Goal: Task Accomplishment & Management: Manage account settings

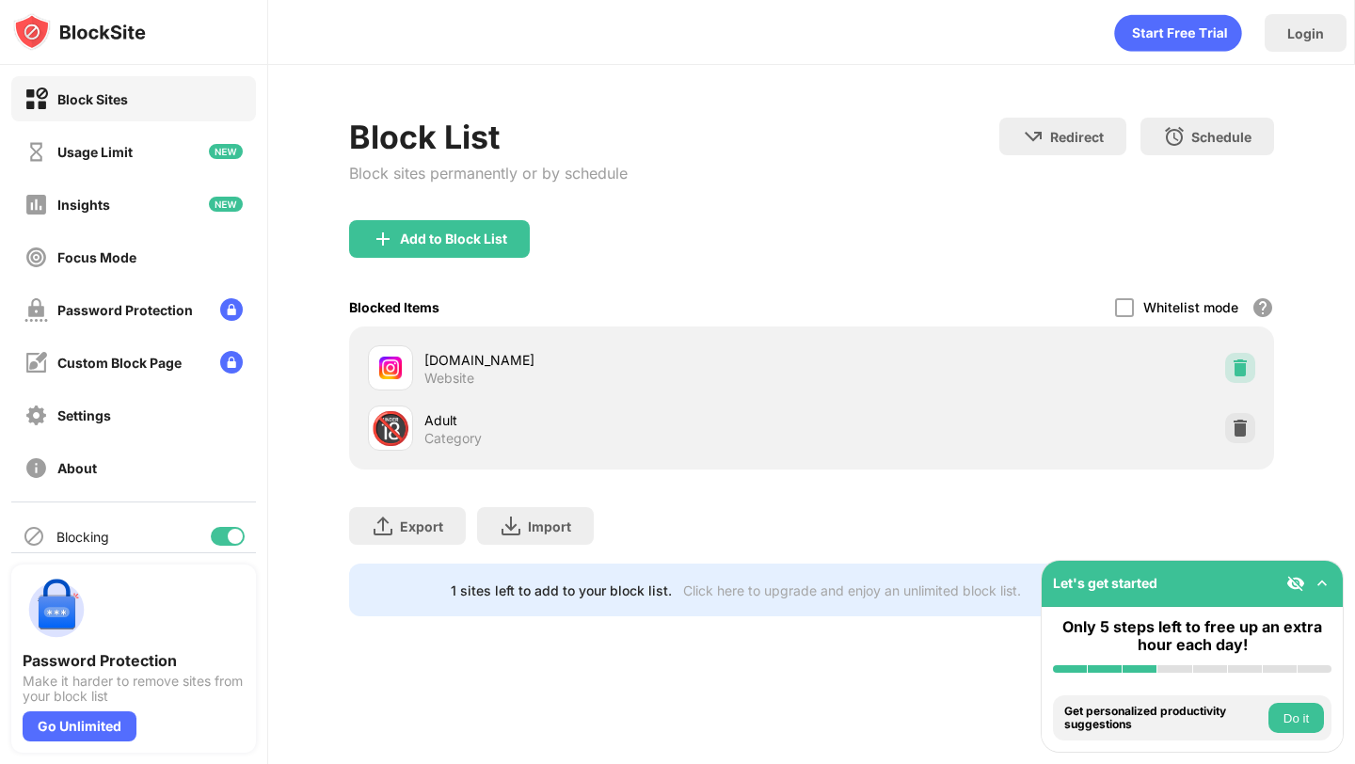
click at [1235, 365] on img at bounding box center [1240, 368] width 19 height 19
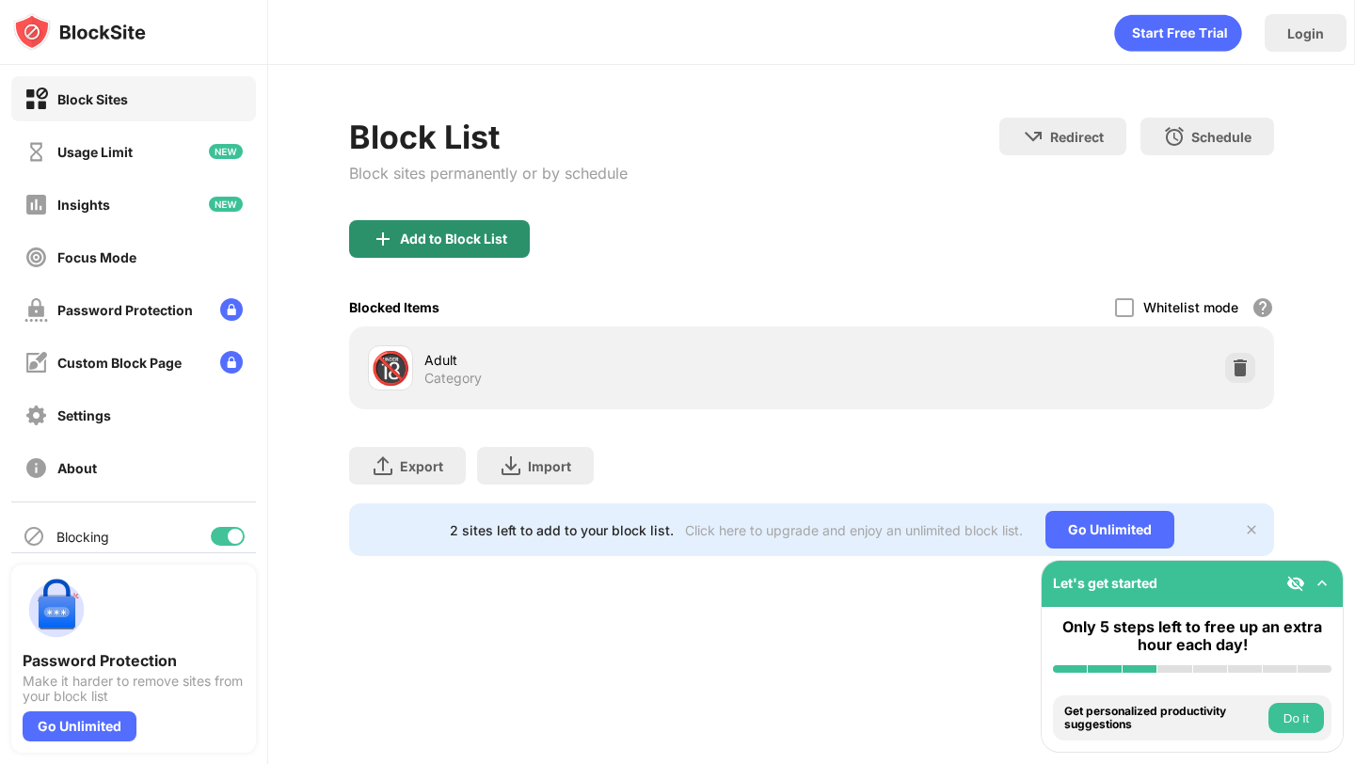
click at [471, 224] on div "Add to Block List" at bounding box center [439, 239] width 181 height 38
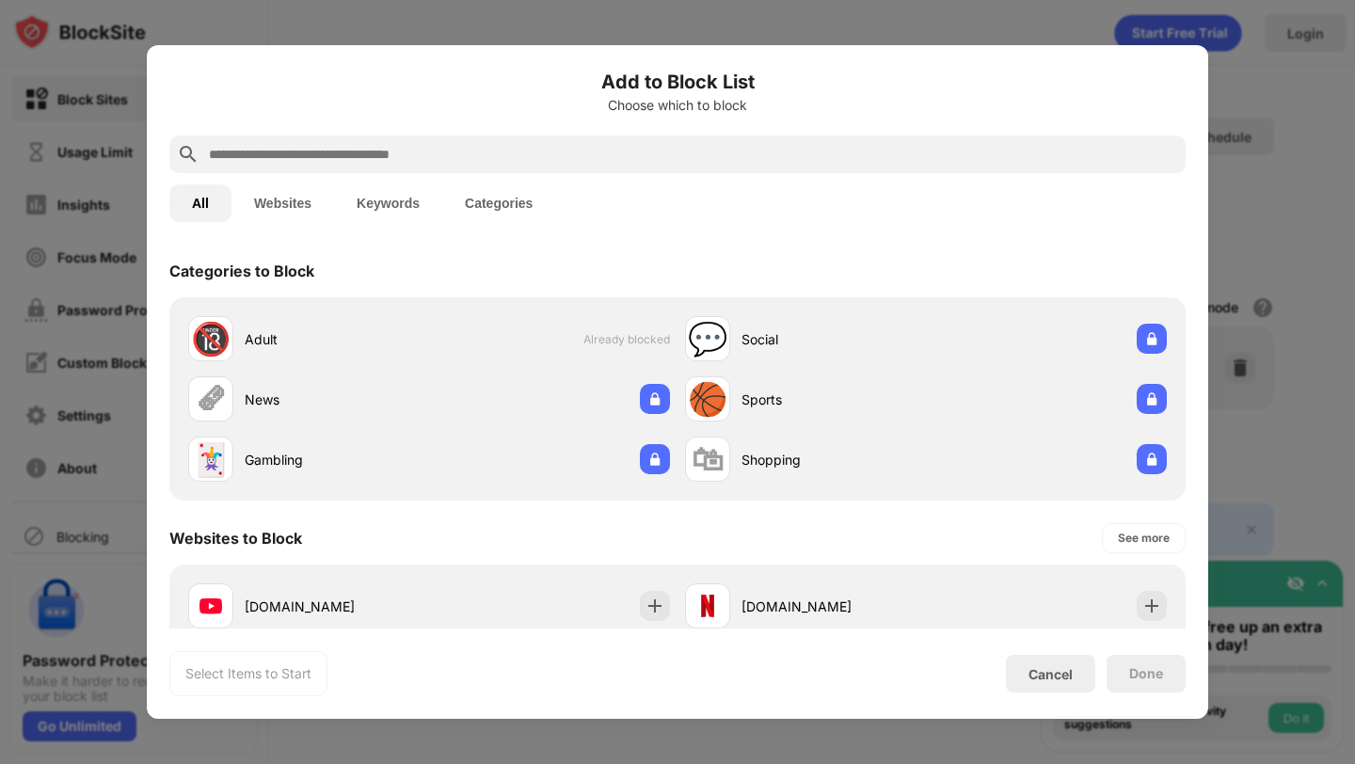
click at [535, 152] on input "text" at bounding box center [692, 154] width 971 height 23
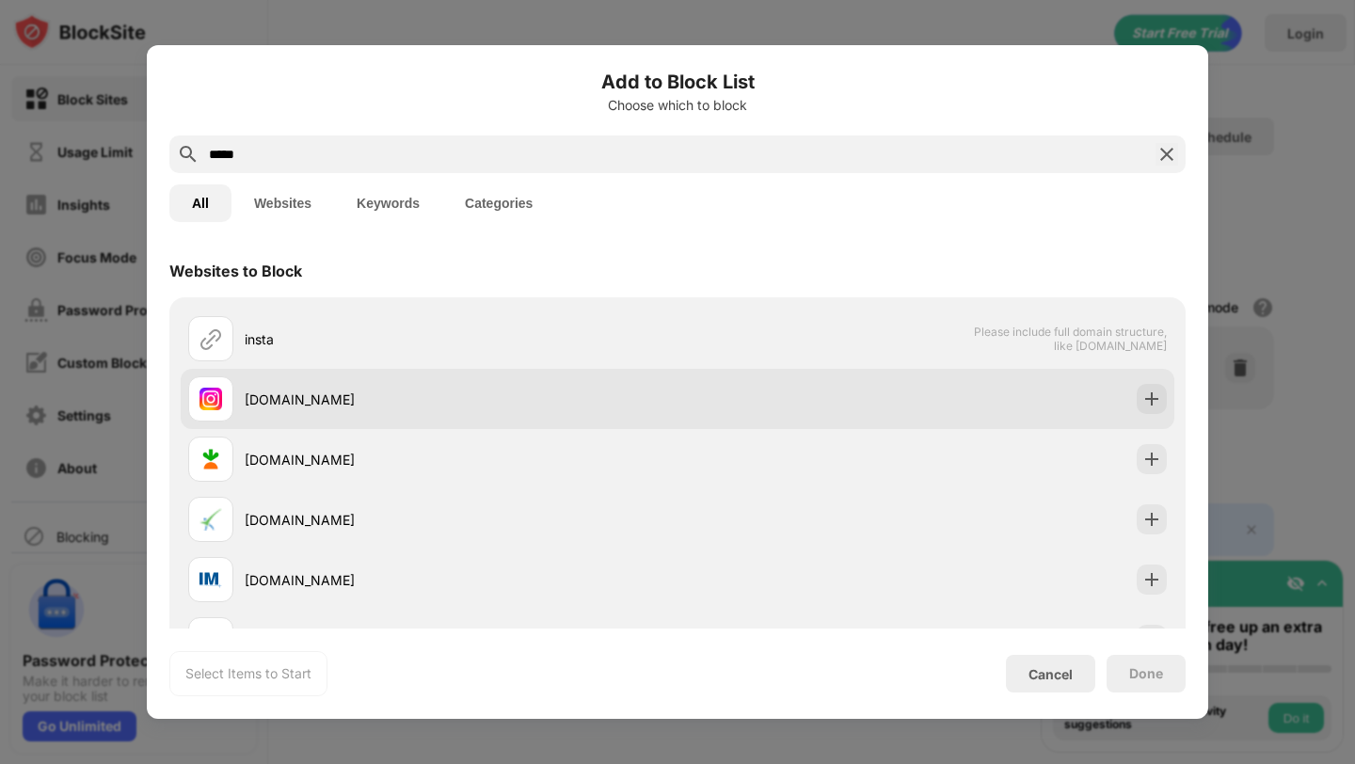
type input "*****"
click at [1143, 396] on img at bounding box center [1152, 399] width 19 height 19
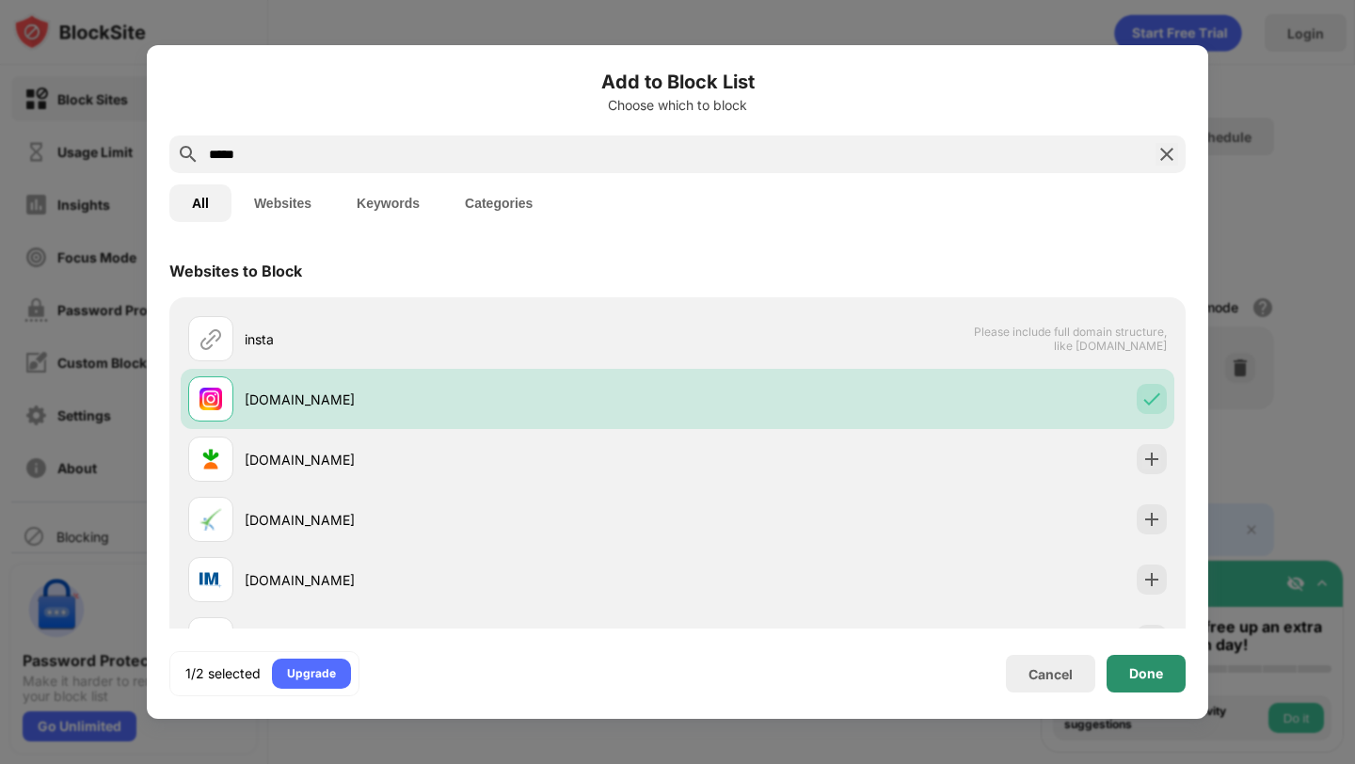
click at [1162, 675] on div "Done" at bounding box center [1147, 673] width 34 height 15
